Goal: Check status: Check status

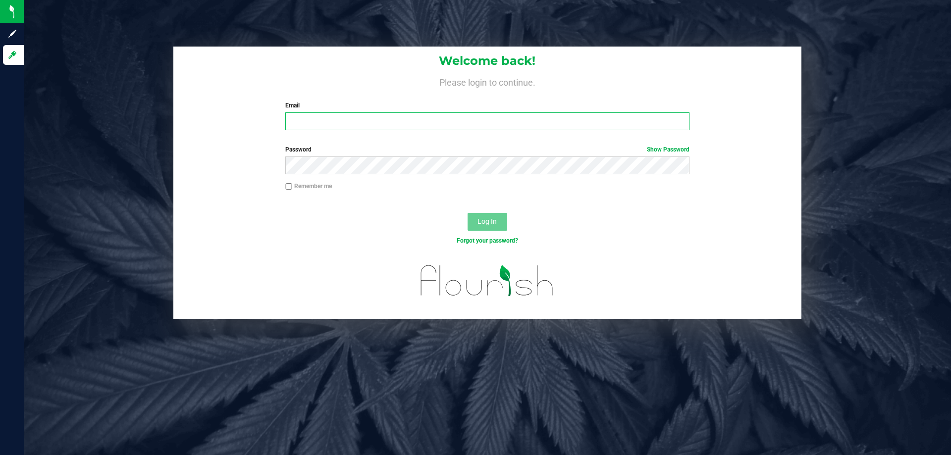
click at [346, 128] on input "Email" at bounding box center [487, 121] width 404 height 18
type input "[EMAIL_ADDRESS][DOMAIN_NAME]"
click at [411, 175] on div "Password Show Password" at bounding box center [487, 163] width 628 height 37
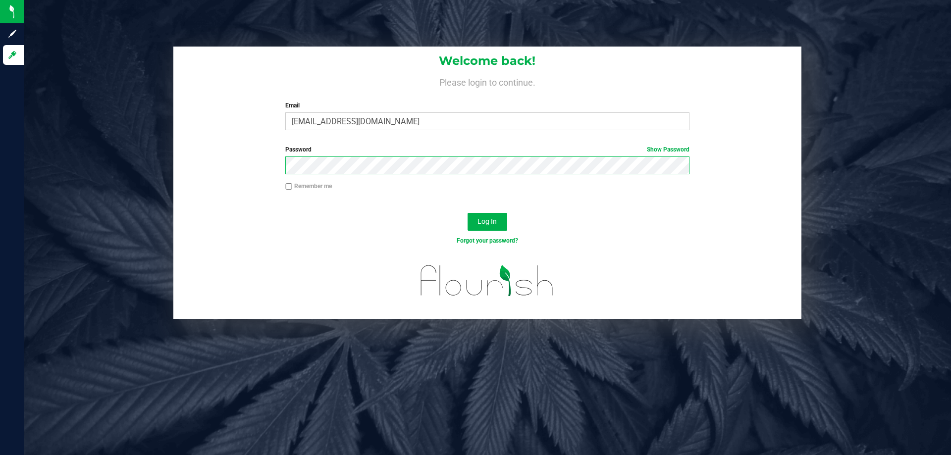
click at [468, 213] on button "Log In" at bounding box center [488, 222] width 40 height 18
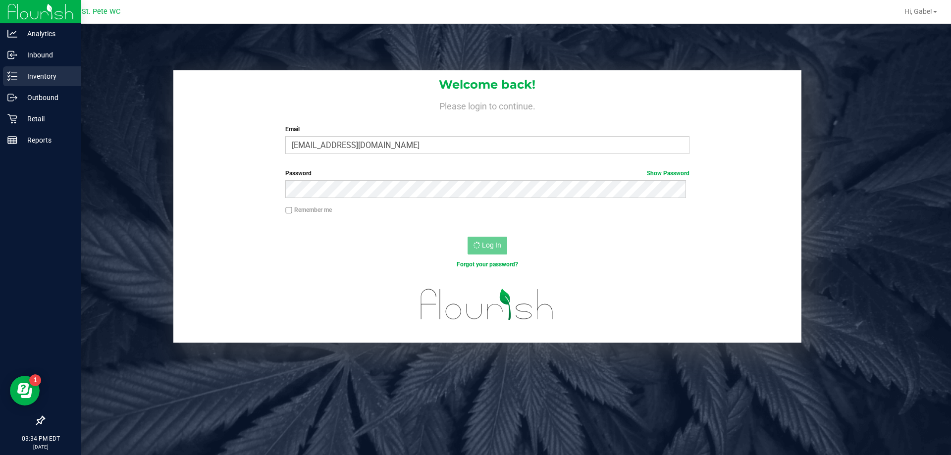
click at [5, 72] on div "Inventory" at bounding box center [42, 76] width 78 height 20
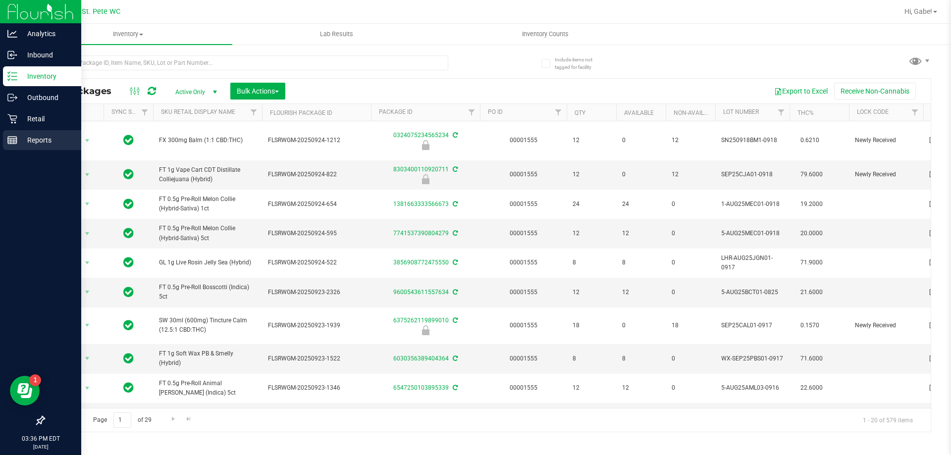
click at [18, 137] on p "Reports" at bounding box center [46, 140] width 59 height 12
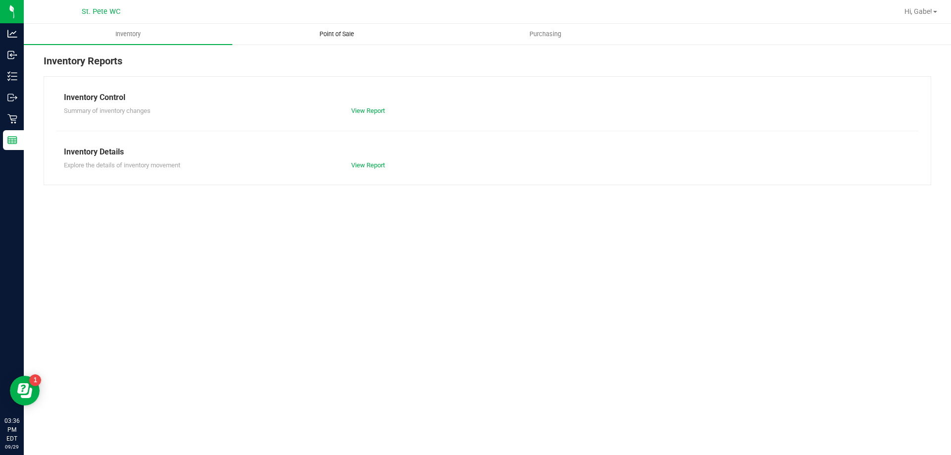
click at [319, 30] on span "Point of Sale" at bounding box center [336, 34] width 61 height 9
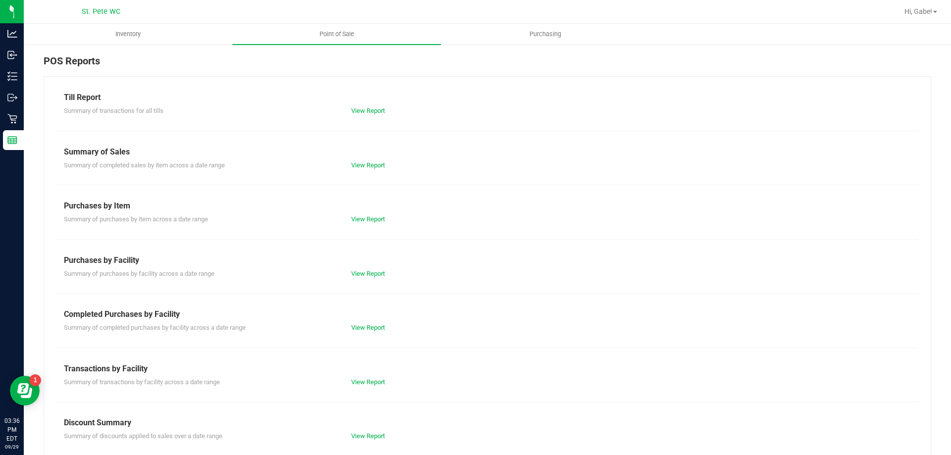
drag, startPoint x: 351, startPoint y: 116, endPoint x: 349, endPoint y: 122, distance: 6.6
click at [350, 123] on div "Till Report Summary of transactions for all tills View Report Summary of Sales …" at bounding box center [488, 293] width 888 height 435
click at [375, 112] on link "View Report" at bounding box center [368, 110] width 34 height 7
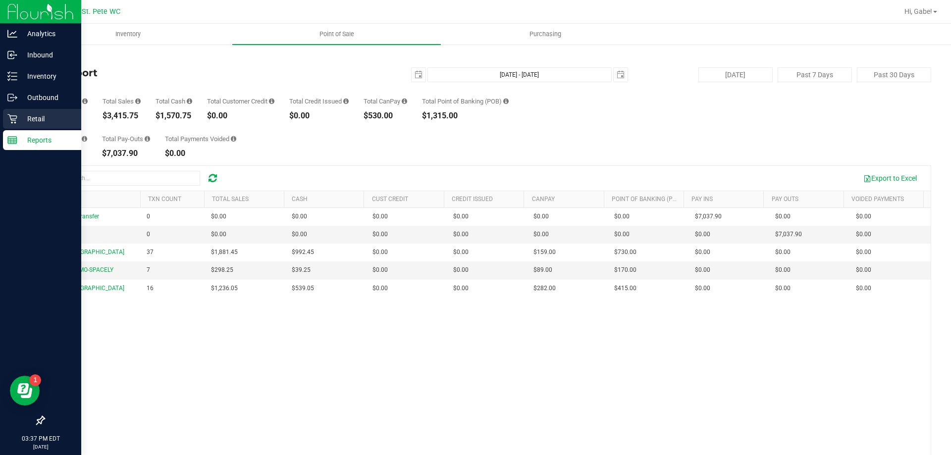
click at [22, 110] on div "Retail" at bounding box center [42, 119] width 78 height 20
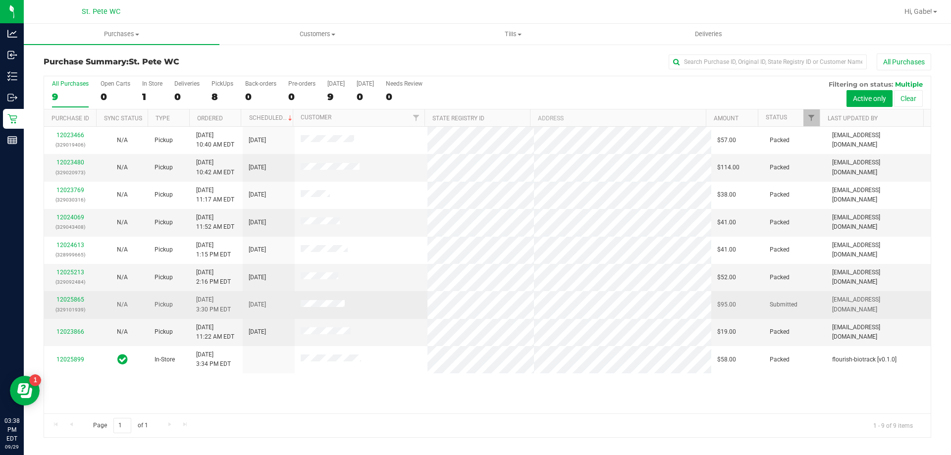
click at [69, 296] on div "12025865 (329101939)" at bounding box center [70, 304] width 40 height 19
click at [65, 295] on div "12025865 (329101939)" at bounding box center [70, 304] width 40 height 19
click at [68, 301] on link "12025865" at bounding box center [70, 299] width 28 height 7
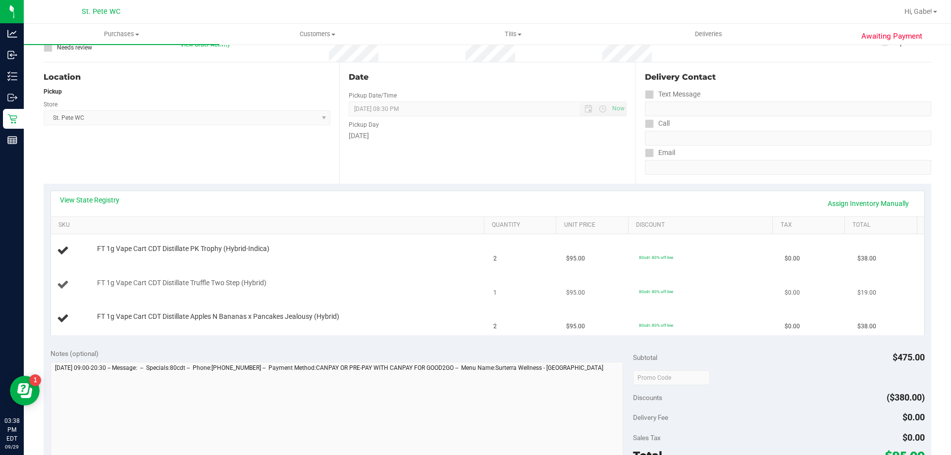
scroll to position [149, 0]
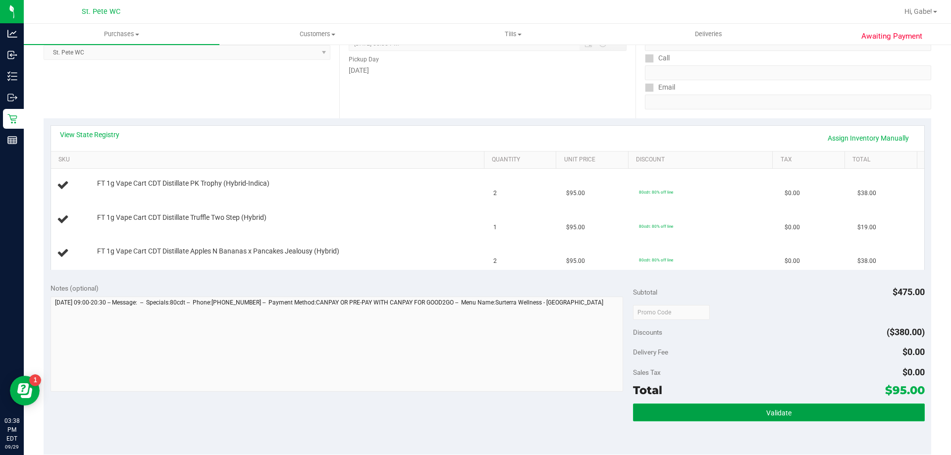
click at [673, 409] on button "Validate" at bounding box center [778, 413] width 291 height 18
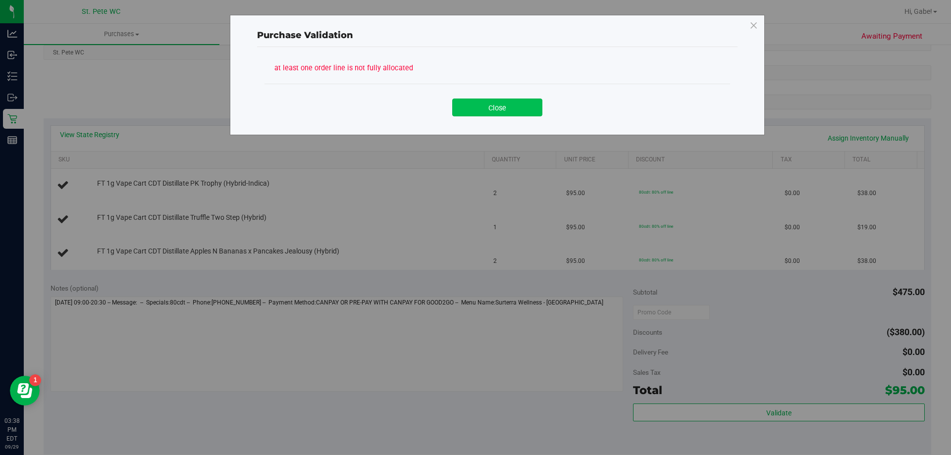
click at [508, 108] on button "Close" at bounding box center [497, 108] width 90 height 18
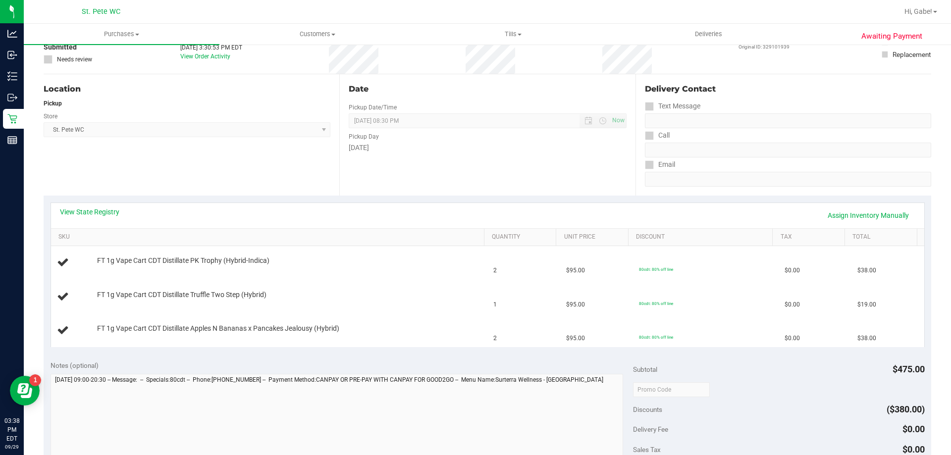
scroll to position [0, 0]
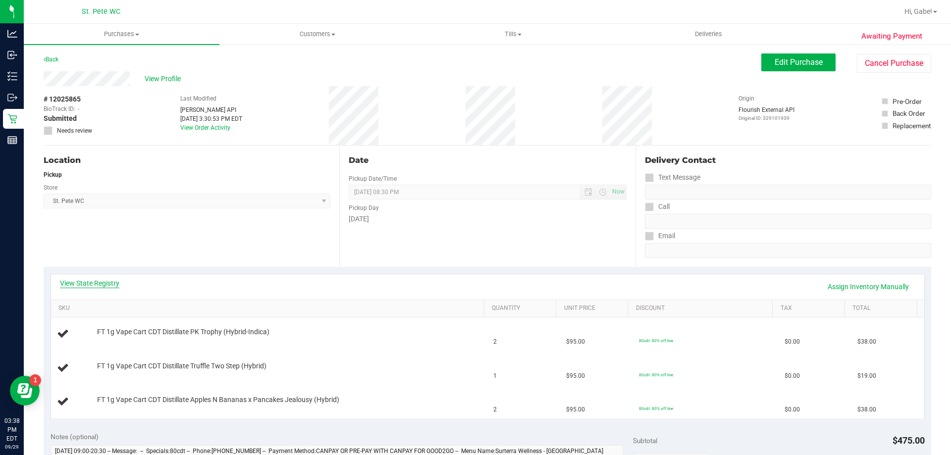
click at [118, 283] on link "View State Registry" at bounding box center [89, 283] width 59 height 10
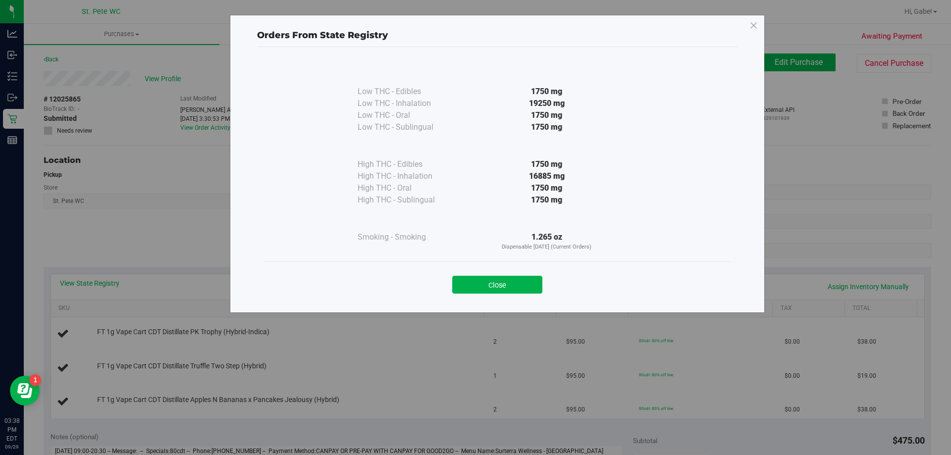
drag, startPoint x: 431, startPoint y: 169, endPoint x: 642, endPoint y: 174, distance: 210.6
click at [642, 174] on div "Low THC - Edibles 1750 mg Low THC - Inhalation" at bounding box center [498, 160] width 466 height 201
click at [640, 175] on div "Low THC - Edibles 1750 mg Low THC - Inhalation" at bounding box center [498, 160] width 466 height 201
click at [756, 20] on icon at bounding box center [754, 26] width 9 height 16
